Goal: Find specific page/section: Find specific page/section

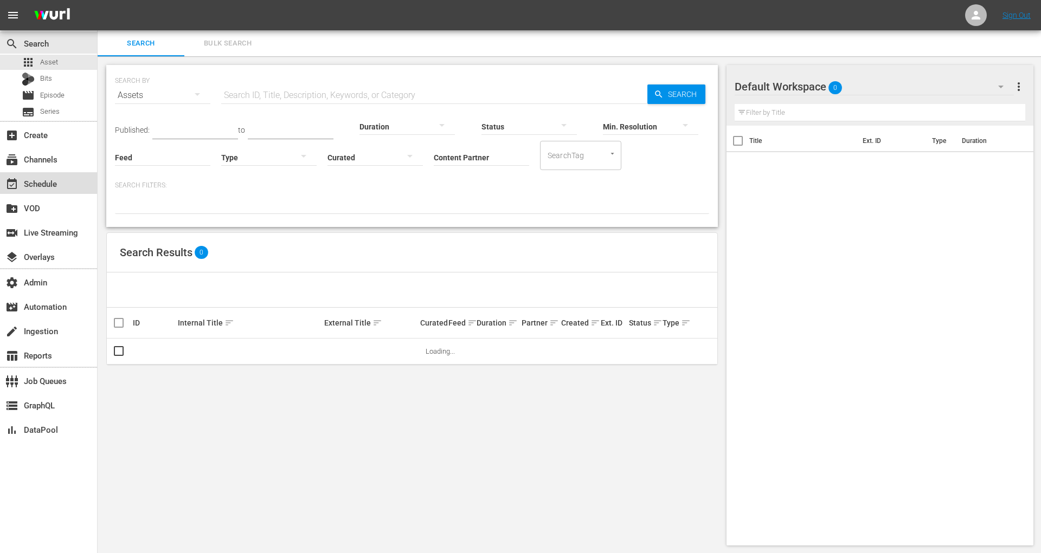
click at [72, 172] on div "event_available Schedule" at bounding box center [48, 183] width 97 height 22
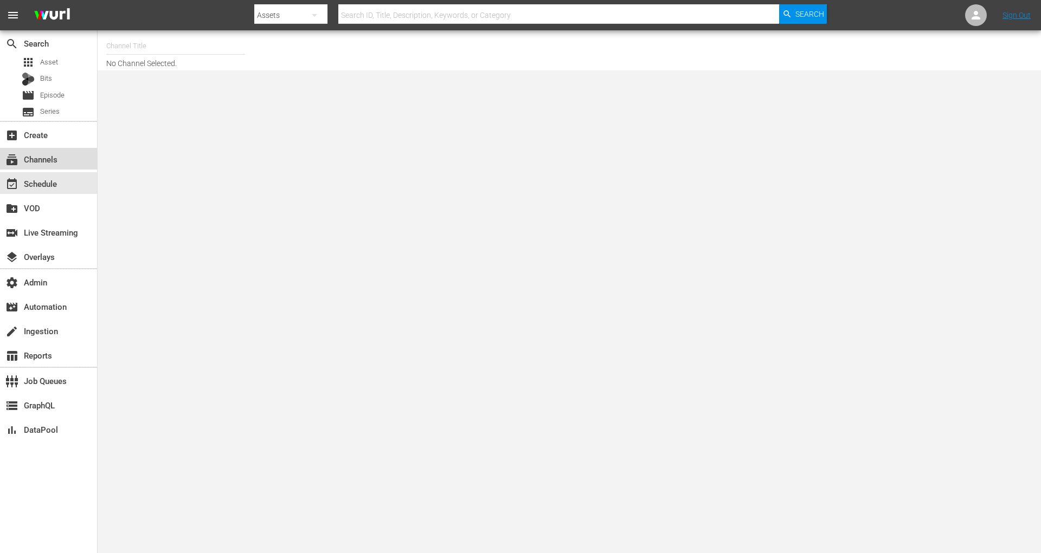
click at [73, 160] on div "subscriptions Channels" at bounding box center [48, 159] width 97 height 22
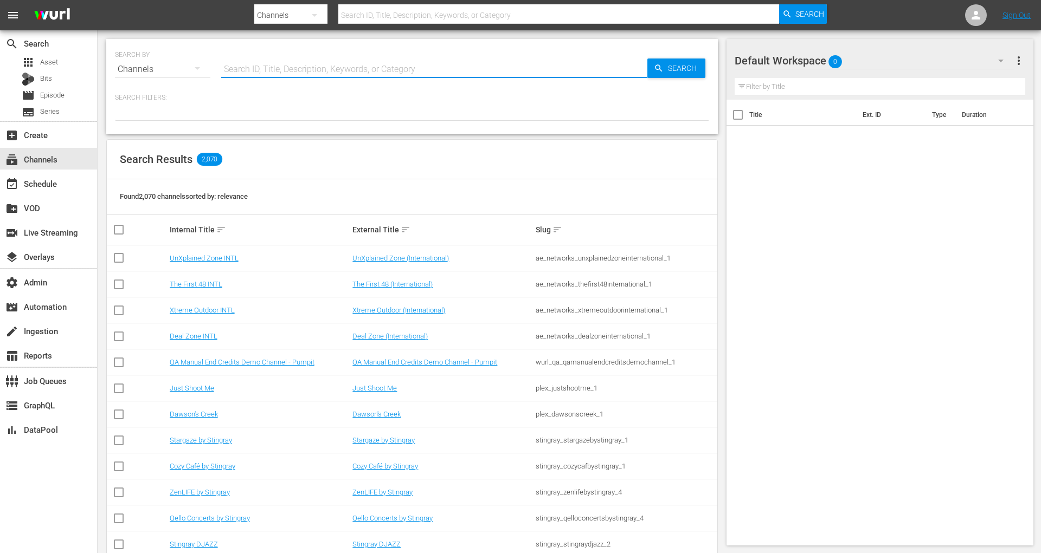
click at [270, 61] on input "text" at bounding box center [434, 69] width 426 height 26
type input "inside"
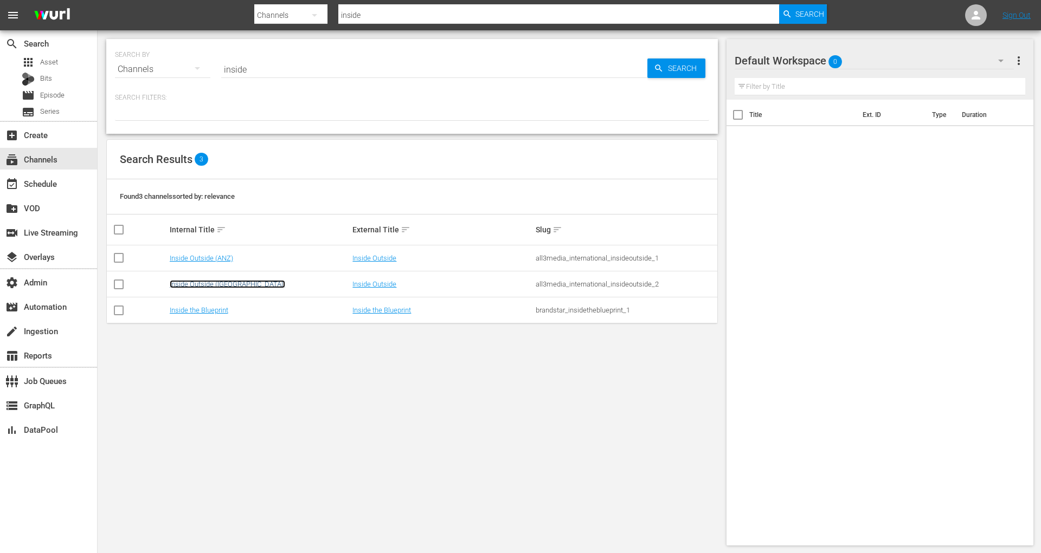
click at [220, 283] on link "Inside Outside (UK)" at bounding box center [227, 284] width 115 height 8
